Goal: Task Accomplishment & Management: Manage account settings

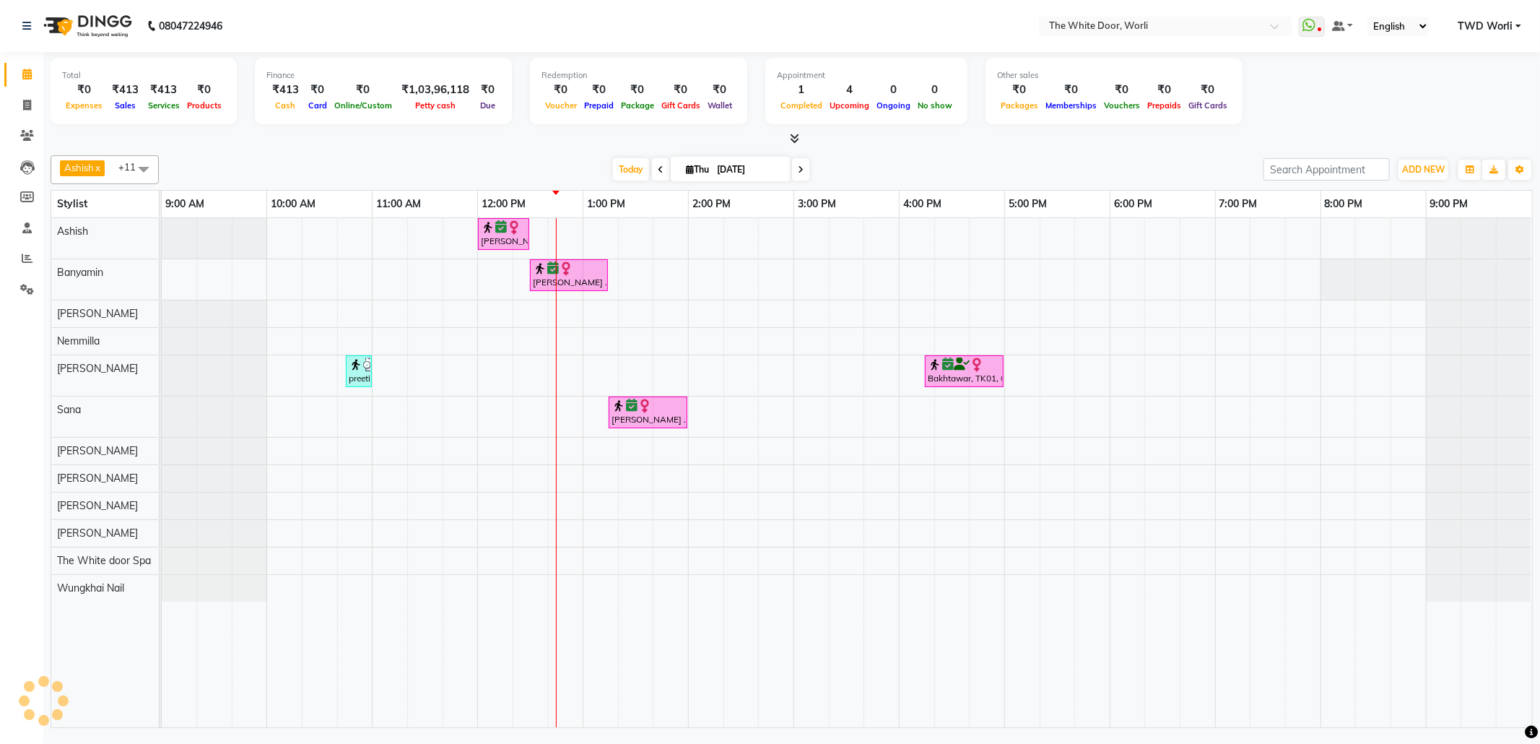
click at [658, 172] on icon at bounding box center [661, 169] width 6 height 9
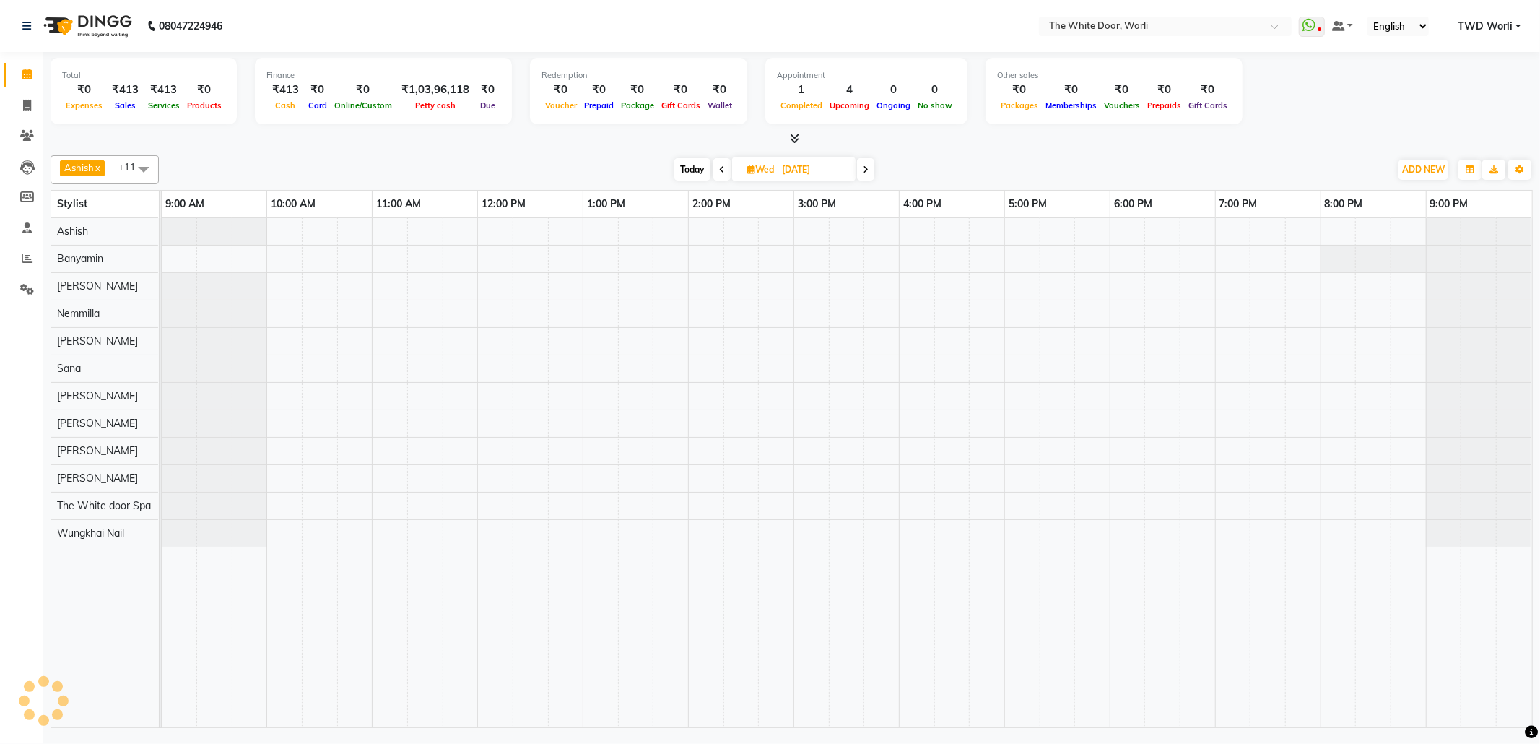
click at [867, 168] on icon at bounding box center [866, 169] width 6 height 9
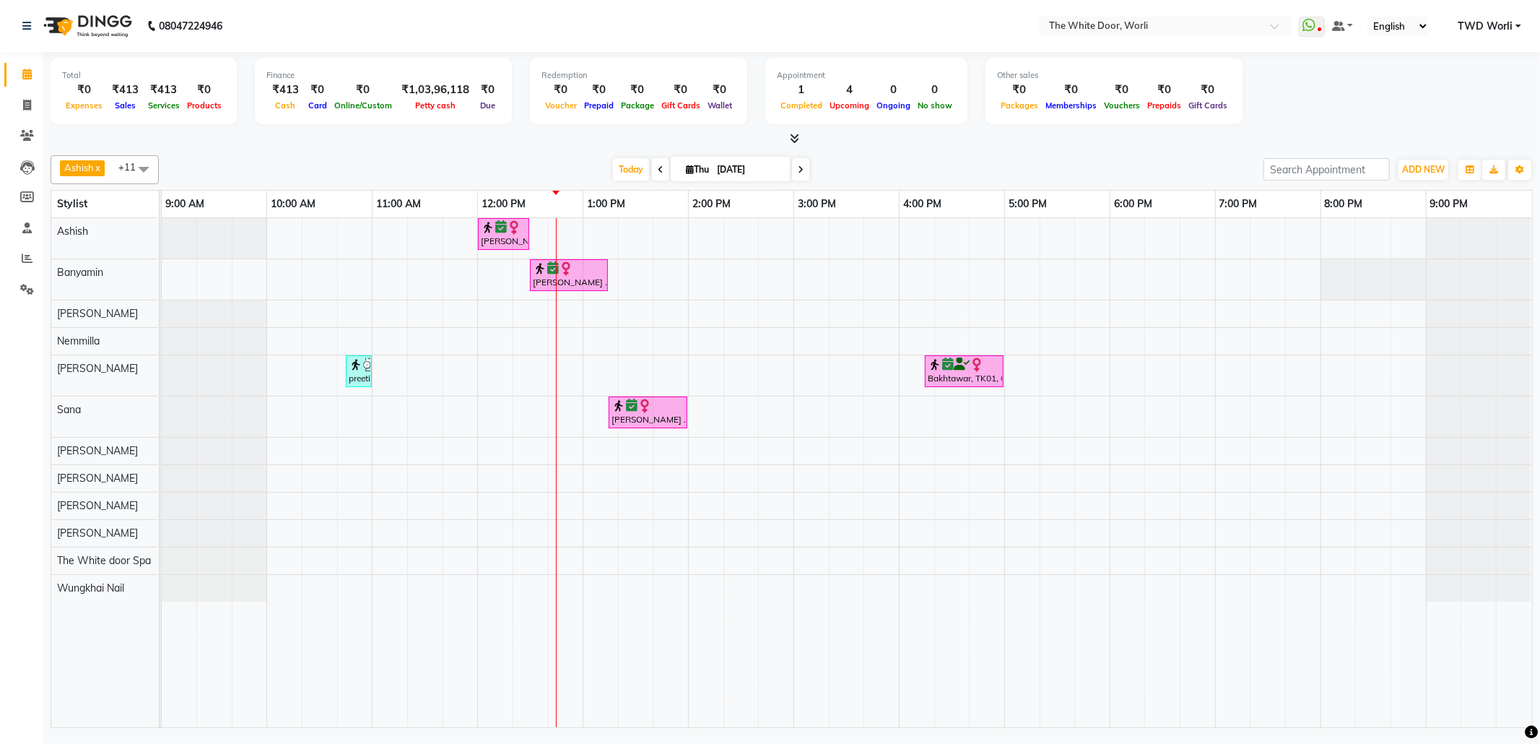
click at [798, 170] on icon at bounding box center [801, 169] width 6 height 9
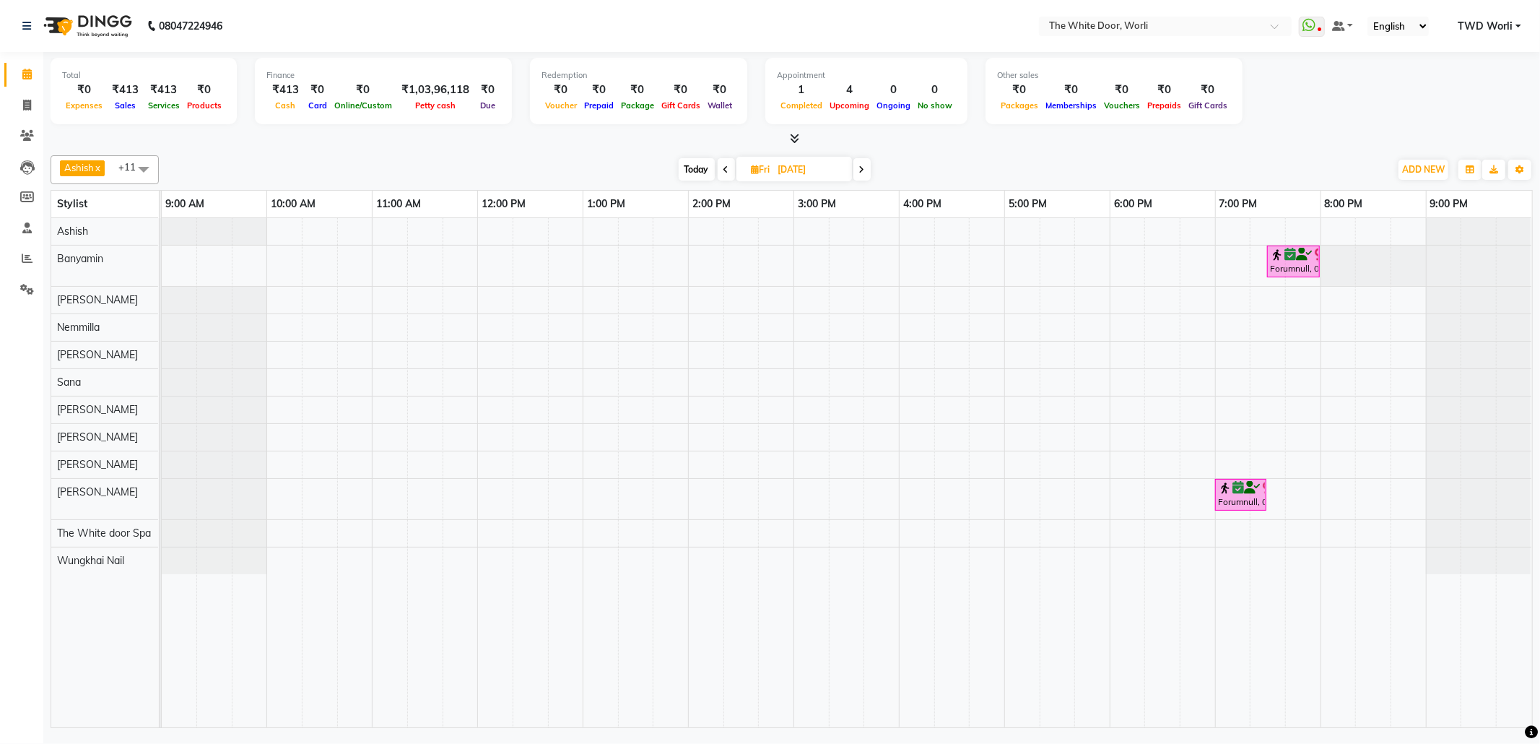
click at [862, 165] on icon at bounding box center [862, 169] width 6 height 9
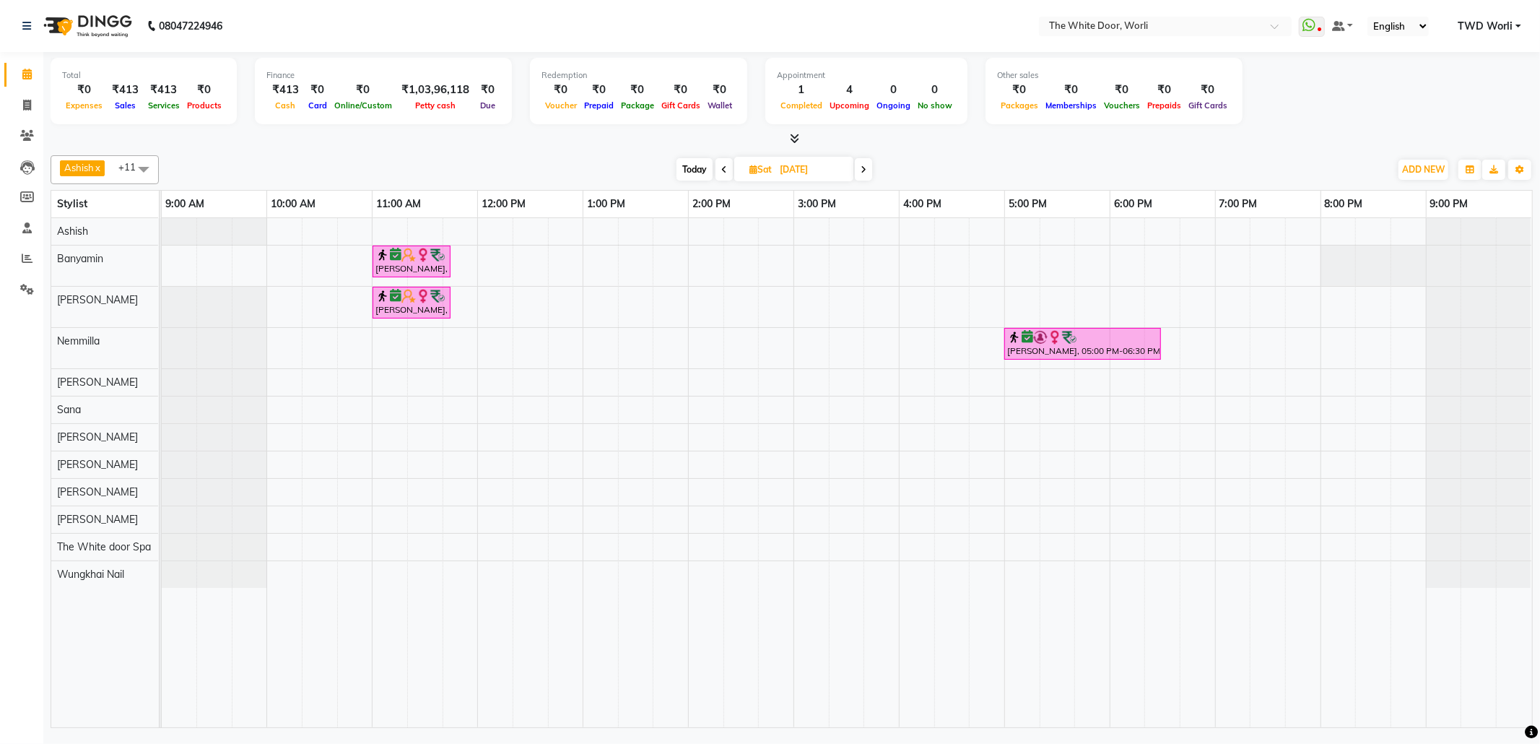
click at [864, 175] on span at bounding box center [863, 169] width 17 height 22
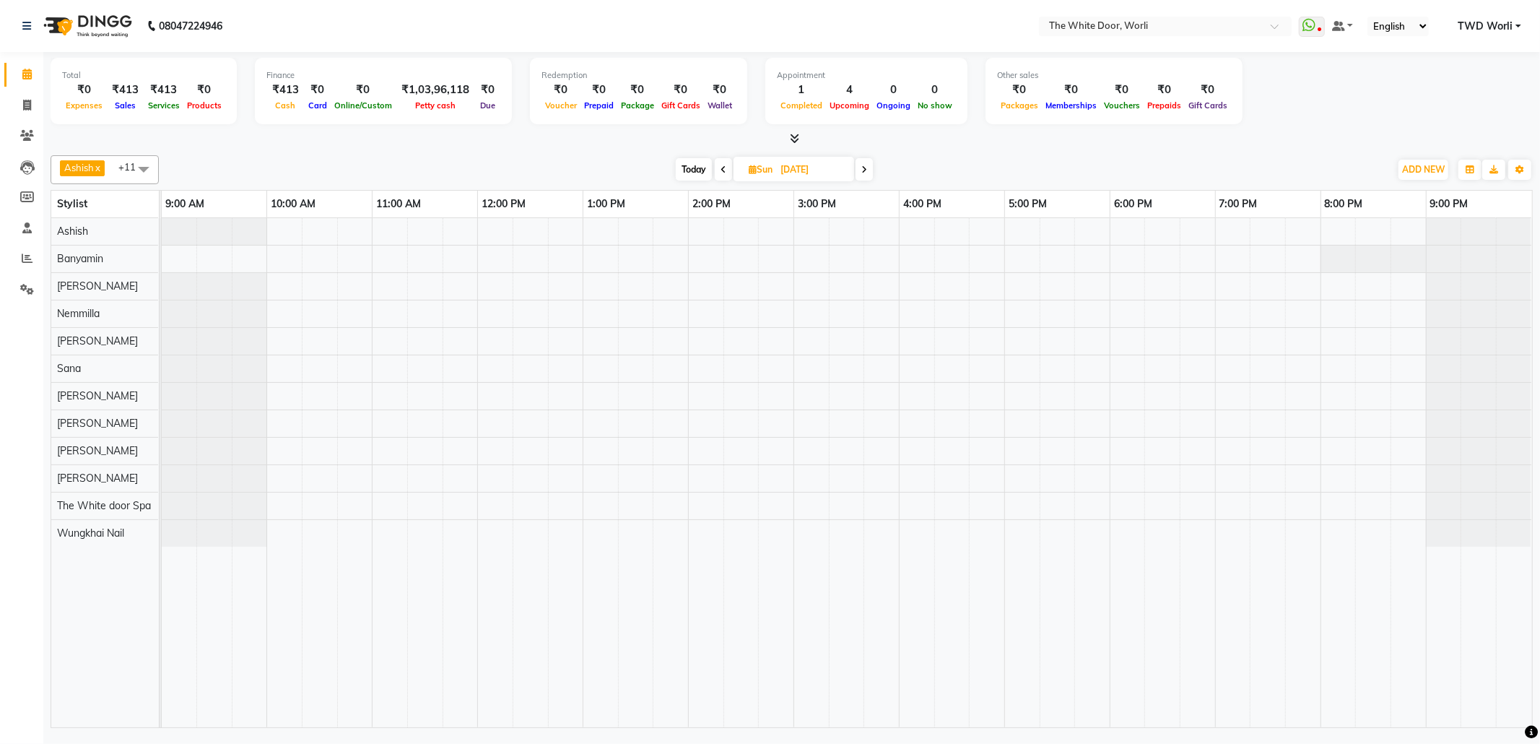
click at [864, 169] on icon at bounding box center [865, 169] width 6 height 9
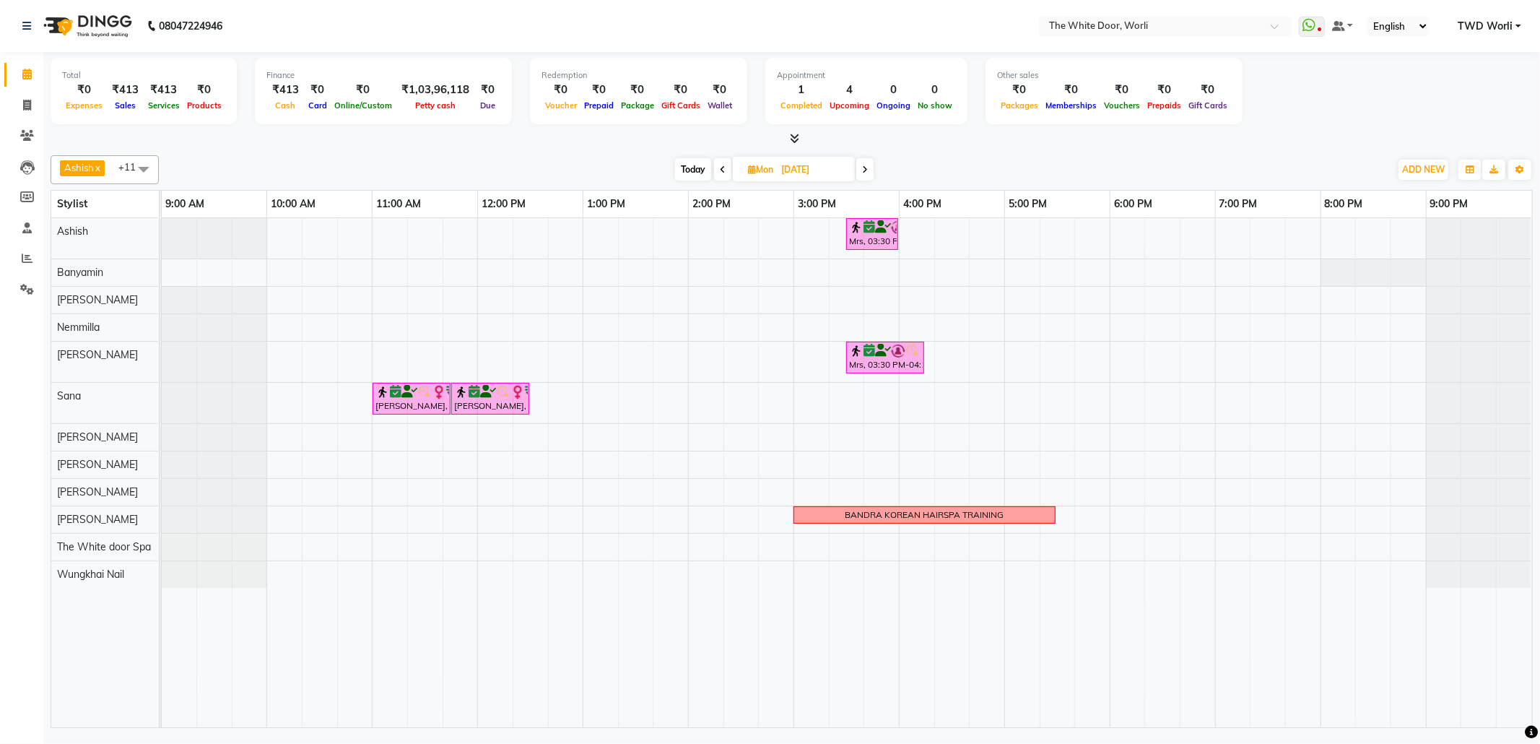
click at [871, 171] on span at bounding box center [865, 169] width 17 height 22
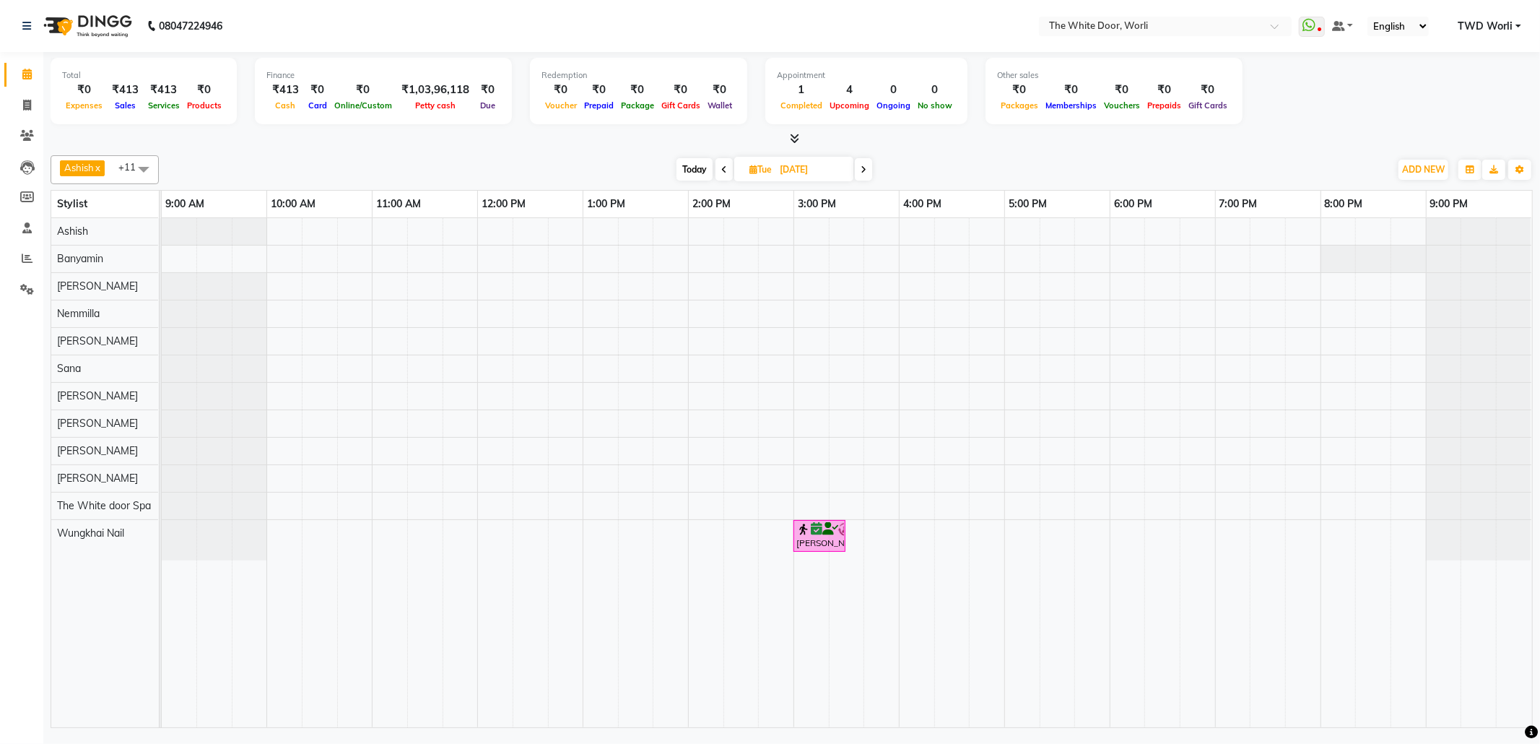
click at [873, 166] on div "[DATE] [DATE]" at bounding box center [774, 170] width 199 height 22
click at [862, 170] on icon at bounding box center [864, 169] width 6 height 9
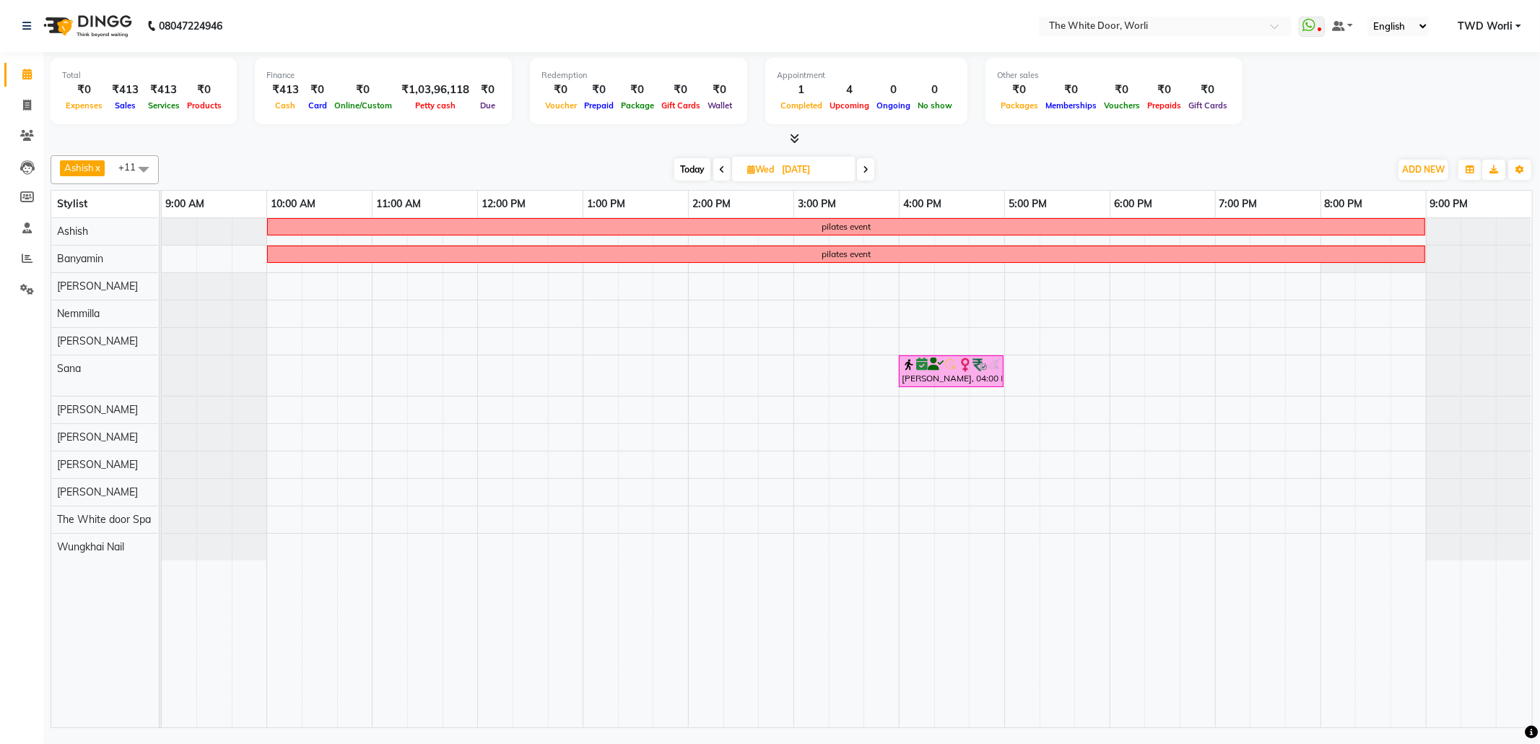
click at [870, 174] on span at bounding box center [865, 169] width 17 height 22
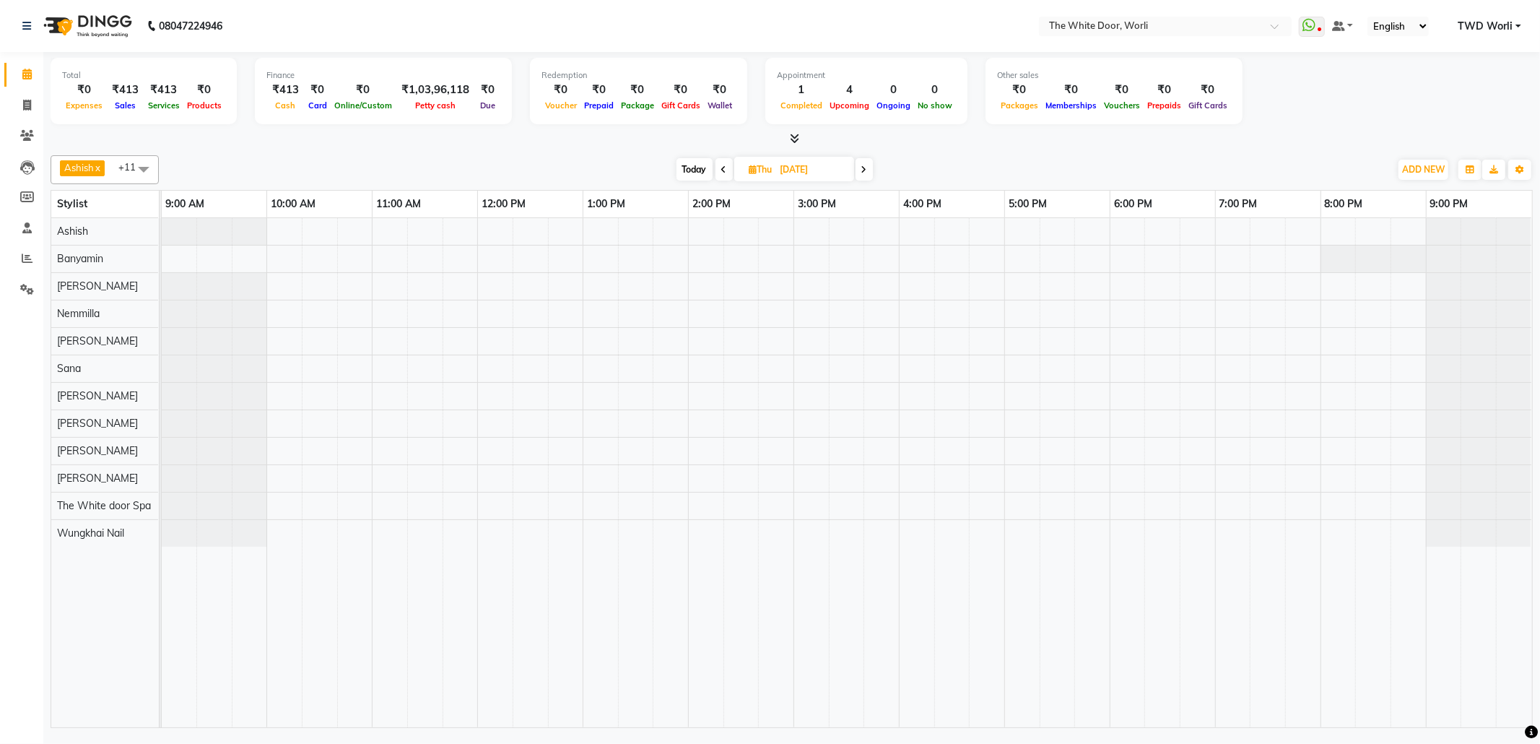
click at [867, 172] on icon at bounding box center [865, 169] width 6 height 9
drag, startPoint x: 868, startPoint y: 191, endPoint x: 859, endPoint y: 173, distance: 20.4
click at [864, 182] on div "[PERSON_NAME] x [PERSON_NAME] x Nemmilla x [PERSON_NAME] [PERSON_NAME] x [PERSO…" at bounding box center [792, 438] width 1483 height 578
click at [690, 171] on span "Today" at bounding box center [697, 169] width 36 height 22
type input "[DATE]"
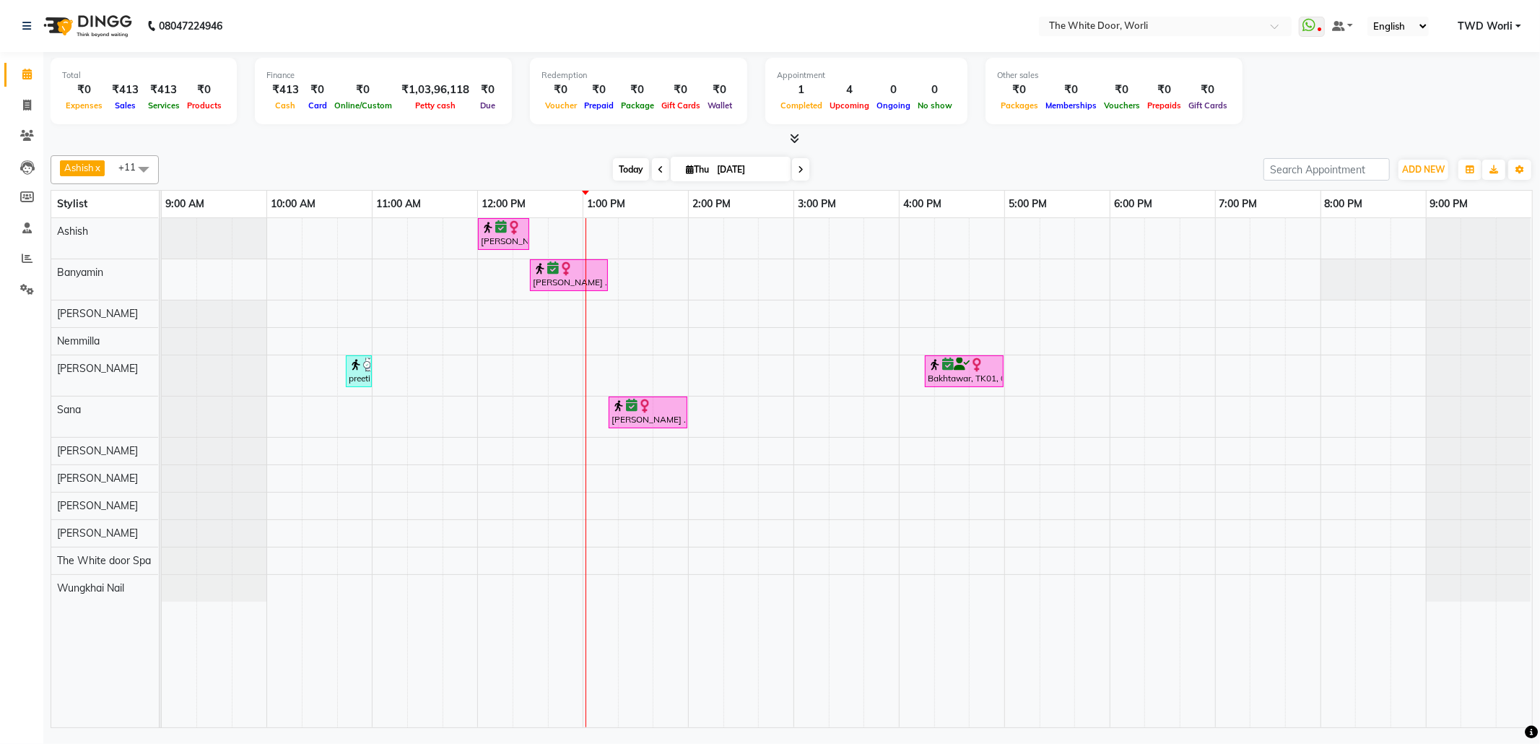
click at [615, 168] on span "Today" at bounding box center [631, 169] width 36 height 22
